Goal: Find specific page/section: Find specific page/section

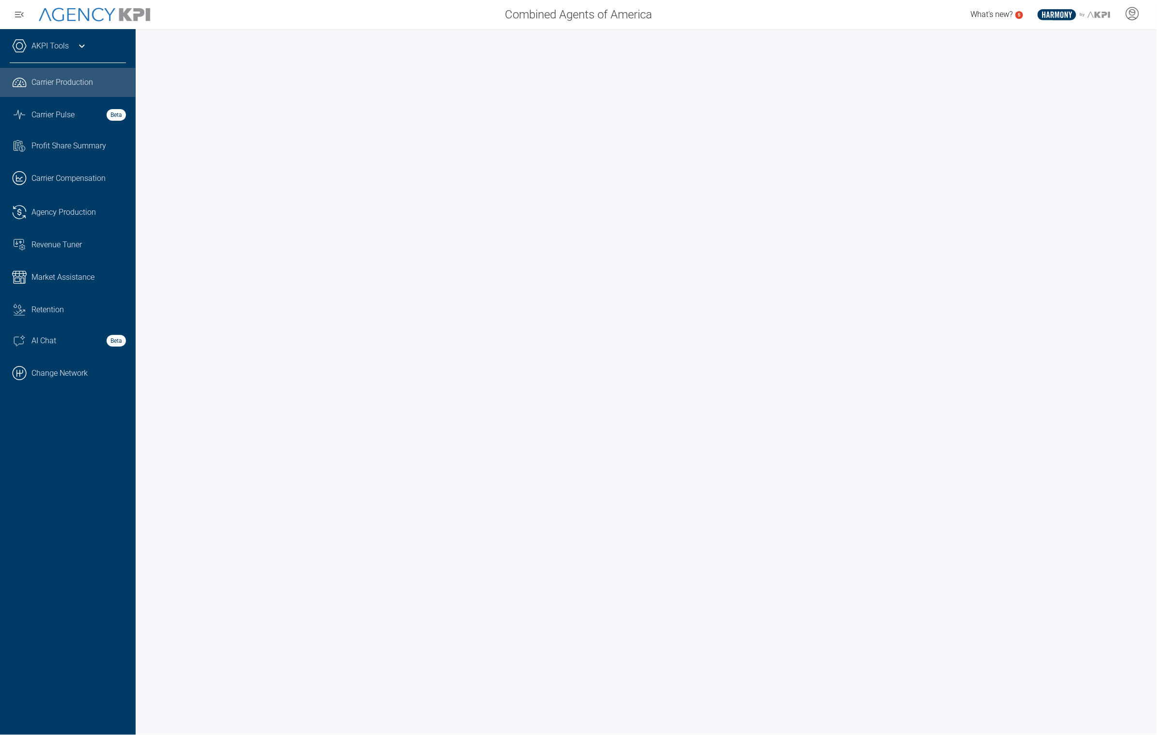
click at [68, 372] on link ".cls-1{fill:none;stroke:#000;stroke-linecap:round;stroke-linejoin:round;stroke-…" at bounding box center [68, 373] width 136 height 29
click at [74, 110] on span "Carrier Pulse" at bounding box center [52, 115] width 43 height 12
